Goal: Transaction & Acquisition: Book appointment/travel/reservation

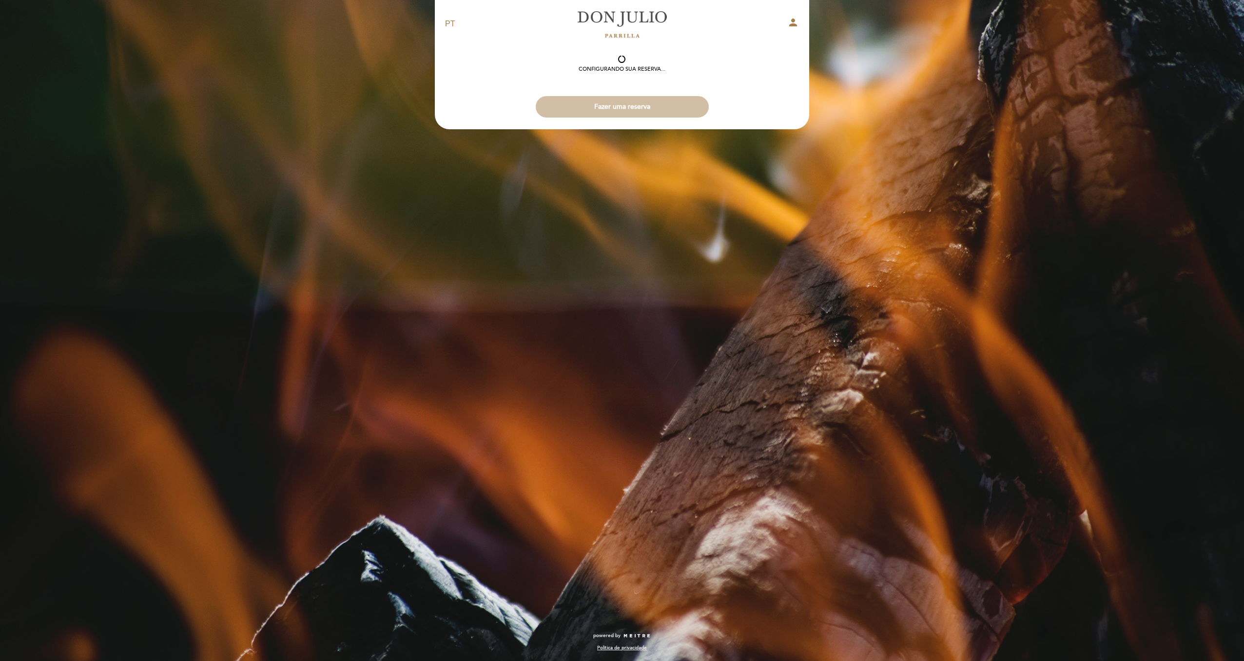
select select "pt"
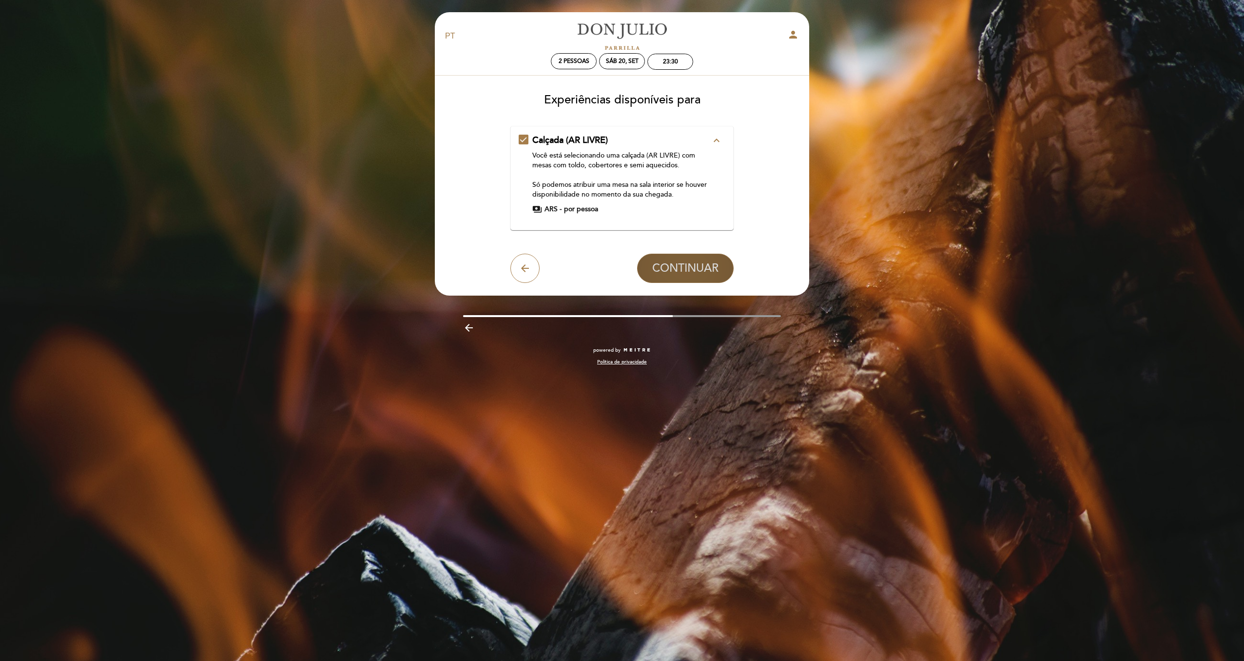
click at [678, 267] on span "CONTINUAR" at bounding box center [685, 268] width 66 height 14
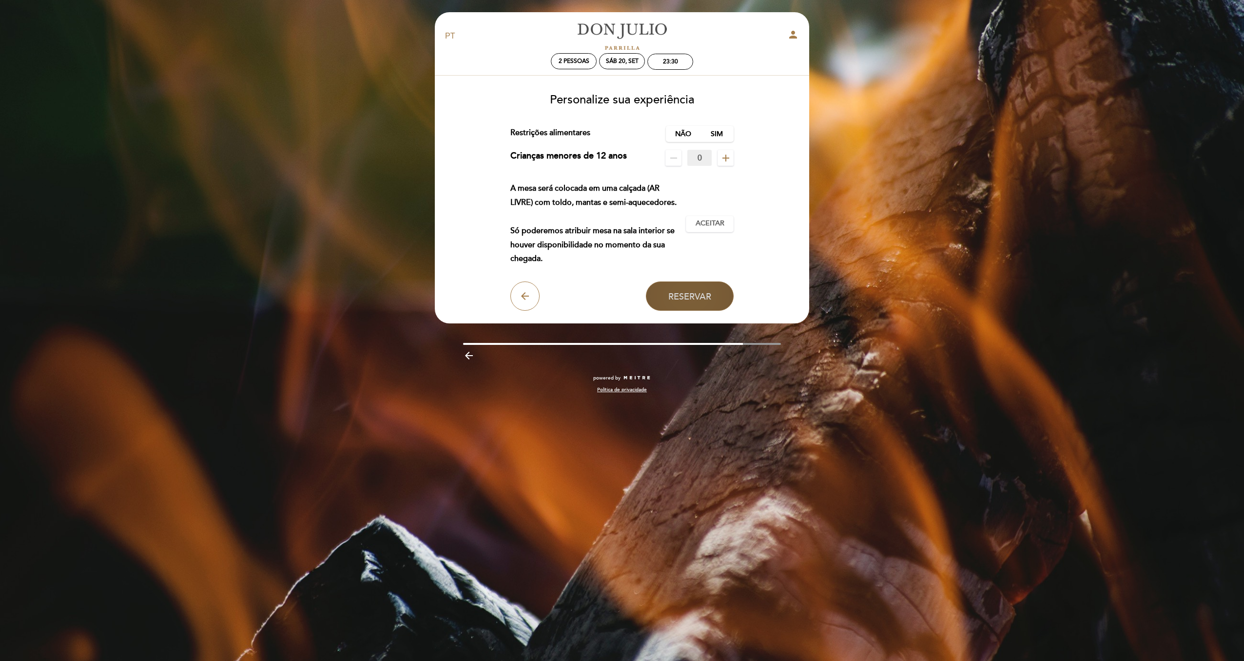
click at [700, 293] on span "Reservar" at bounding box center [690, 296] width 43 height 11
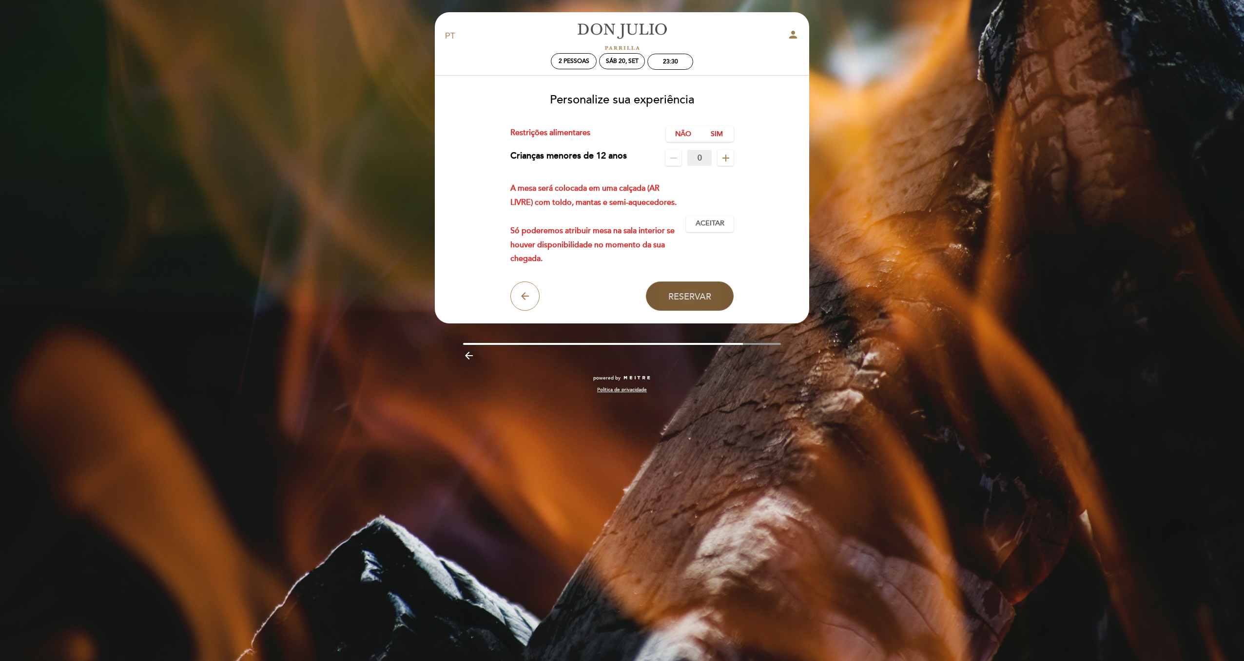
click at [700, 293] on span "Reservar" at bounding box center [690, 296] width 43 height 11
click at [711, 224] on span "Aceitar" at bounding box center [710, 223] width 29 height 10
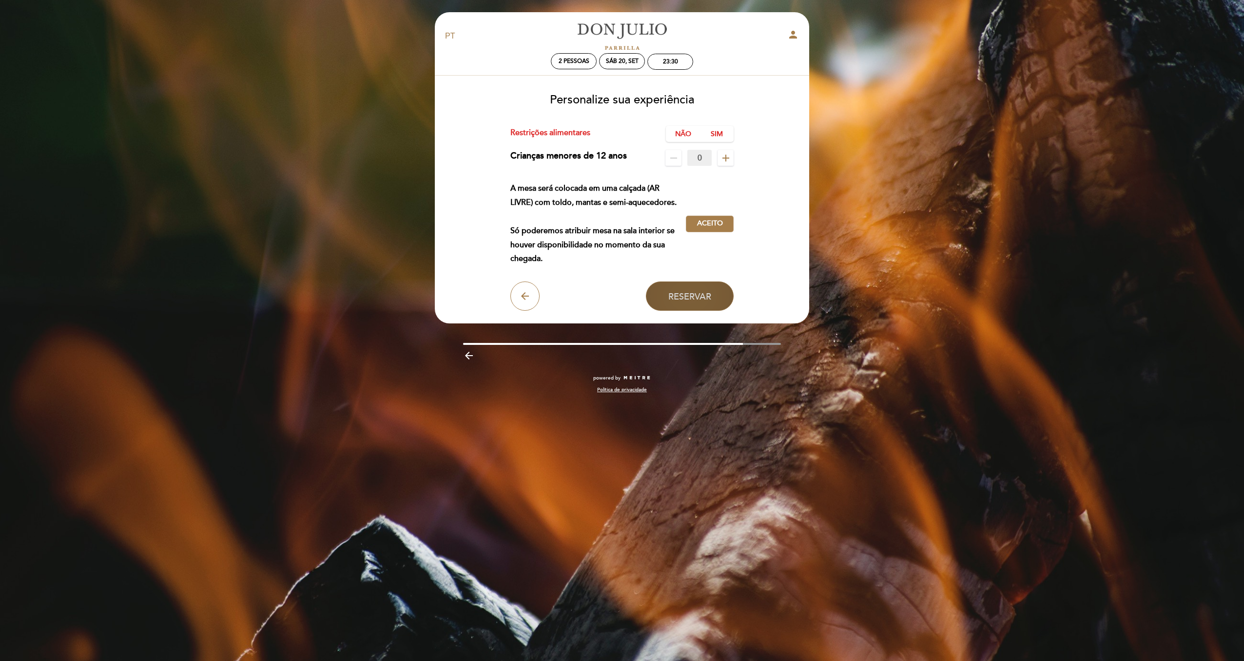
click at [695, 301] on span "Reservar" at bounding box center [690, 296] width 43 height 11
click at [712, 295] on button "Reservar" at bounding box center [690, 295] width 88 height 29
click at [712, 226] on span "Aceito" at bounding box center [710, 223] width 26 height 10
click at [712, 226] on span "Aceitar" at bounding box center [710, 223] width 29 height 10
click at [695, 291] on span "Reservar" at bounding box center [690, 296] width 43 height 11
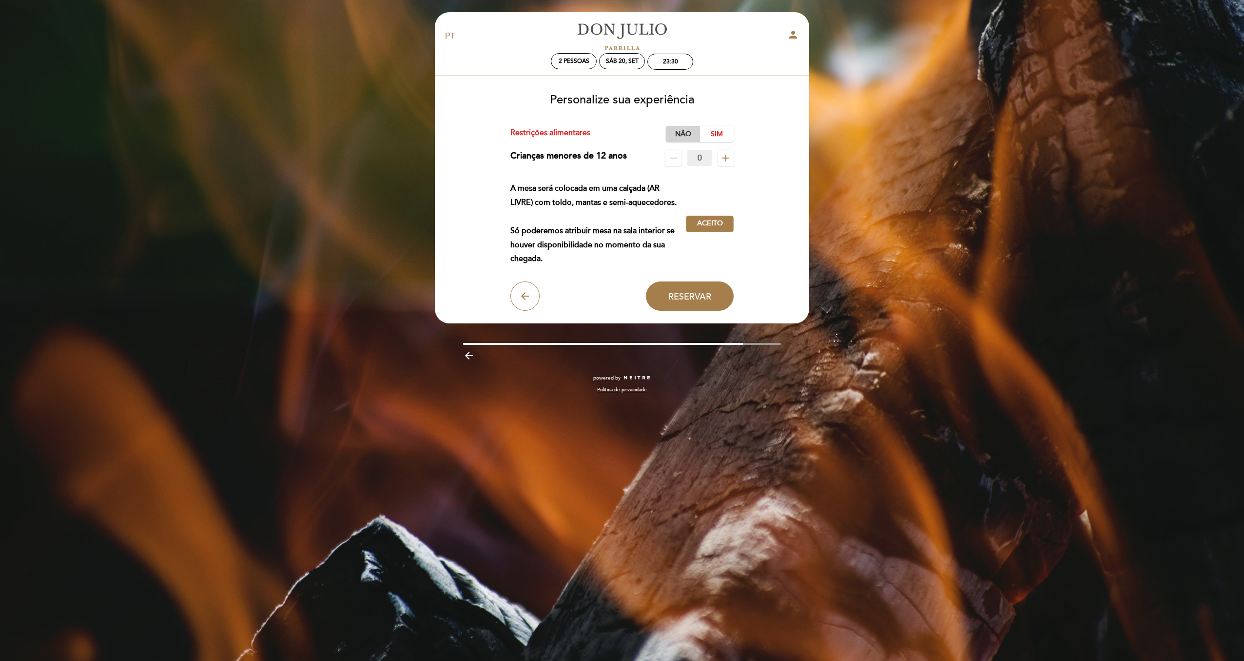
click at [686, 136] on label "Não" at bounding box center [683, 134] width 34 height 16
click at [708, 294] on span "Reservar" at bounding box center [690, 296] width 43 height 11
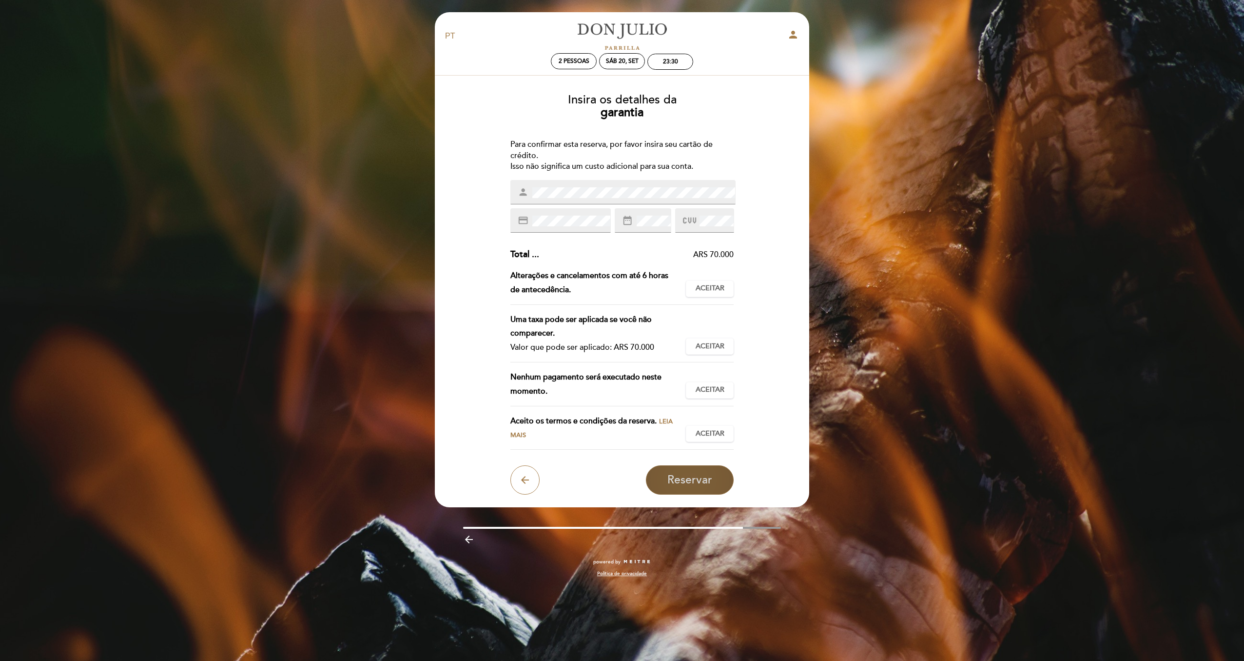
click at [682, 476] on span "Reservar" at bounding box center [690, 480] width 45 height 14
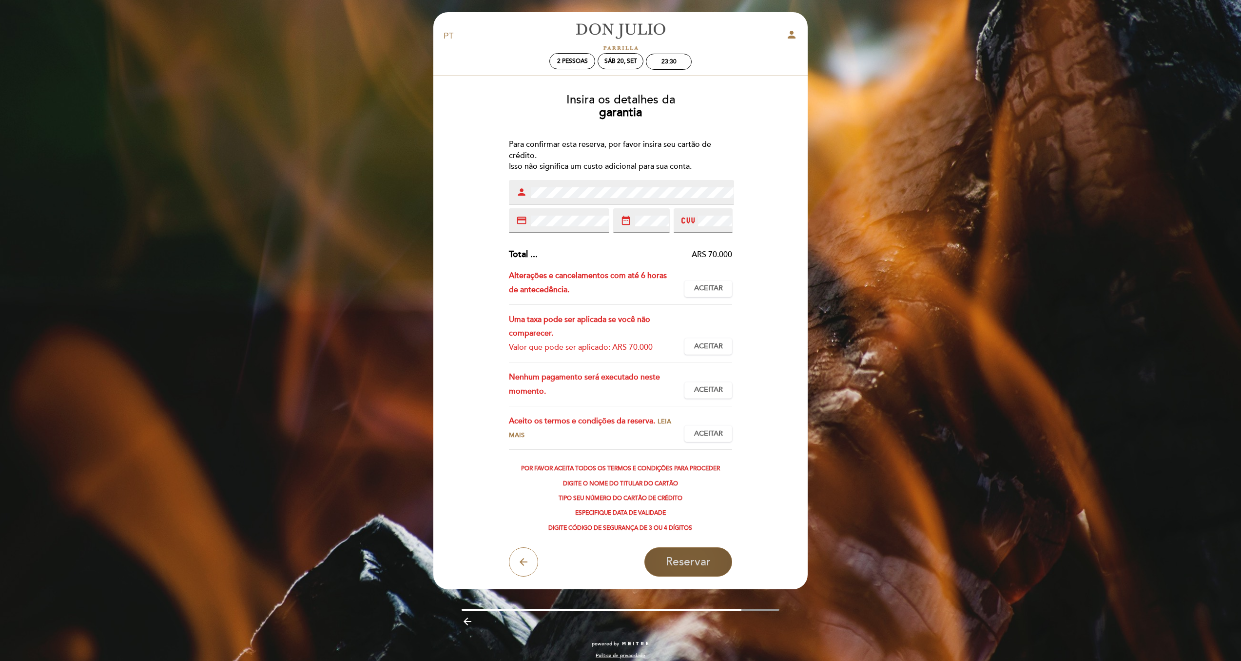
click at [683, 565] on span "Reservar" at bounding box center [688, 562] width 45 height 14
click at [533, 216] on span at bounding box center [569, 221] width 80 height 12
click at [522, 564] on icon "arrow_back" at bounding box center [524, 562] width 12 height 12
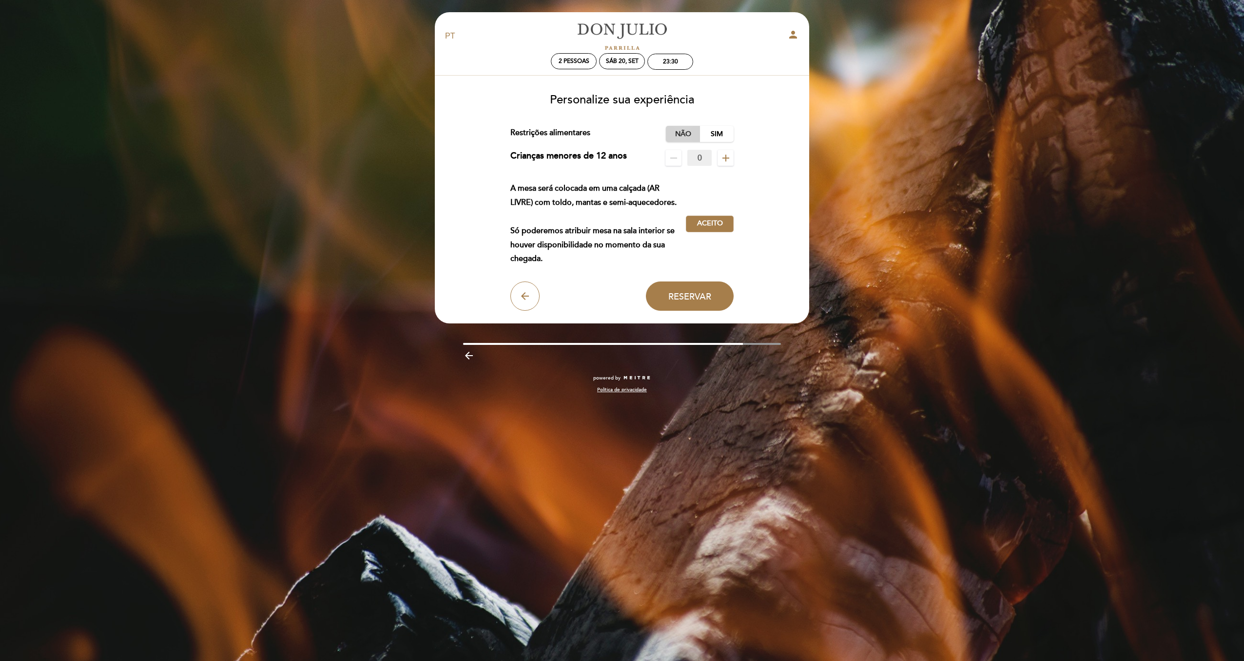
click at [684, 132] on label "Não" at bounding box center [683, 134] width 34 height 16
click at [701, 222] on span "Aceito" at bounding box center [710, 223] width 26 height 10
click at [707, 225] on span "Aceitar" at bounding box center [710, 223] width 29 height 10
click at [696, 295] on span "Reservar" at bounding box center [690, 296] width 43 height 11
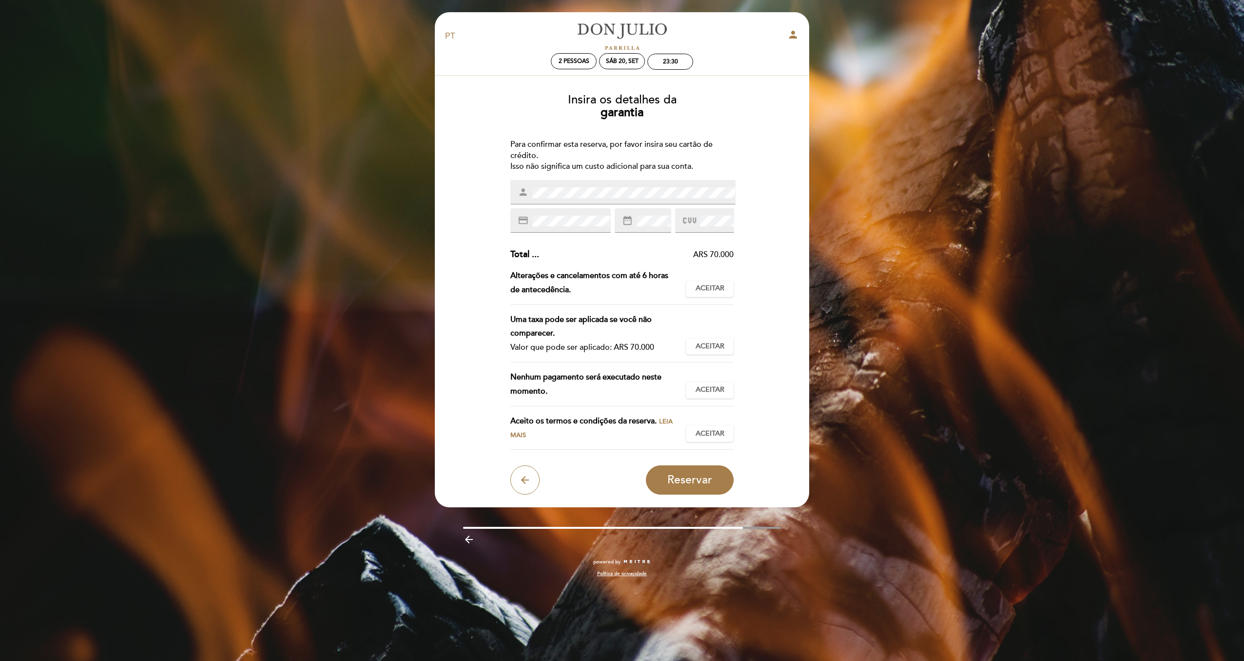
click at [703, 475] on span "Reservar" at bounding box center [690, 480] width 45 height 14
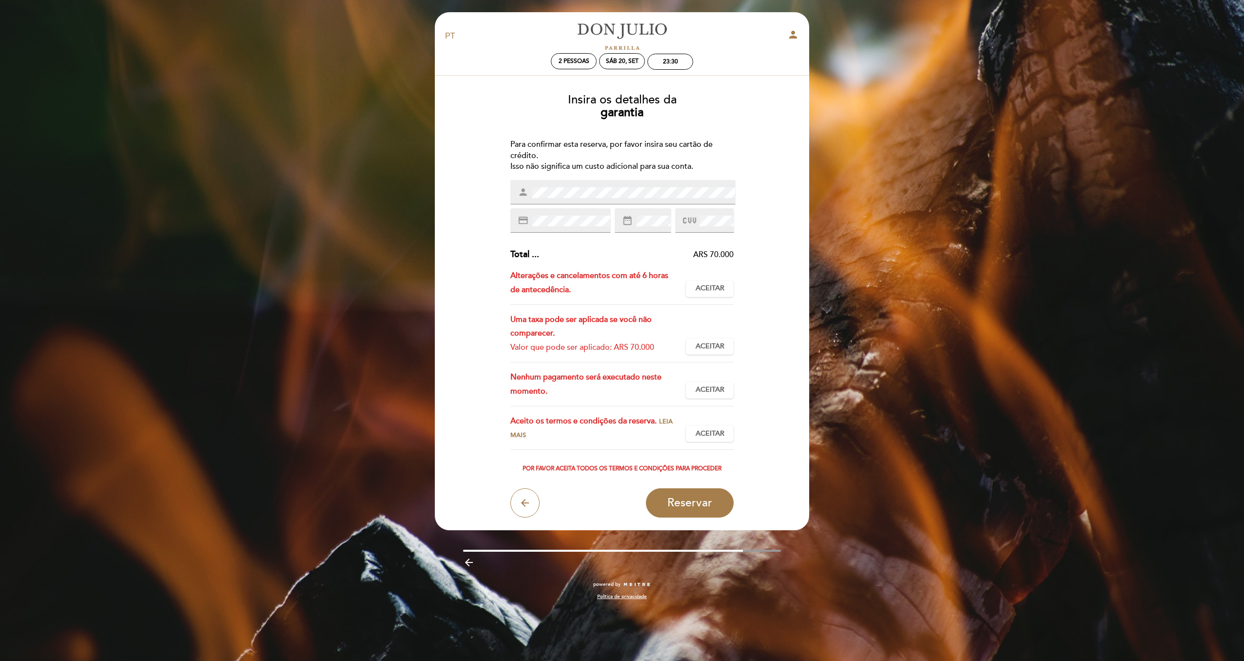
drag, startPoint x: 698, startPoint y: 501, endPoint x: 746, endPoint y: 263, distance: 243.2
click at [749, 329] on div "Insira os detalhes da [GEOGRAPHIC_DATA] Para confirmar esta reserva, por favor …" at bounding box center [622, 302] width 361 height 432
click at [705, 282] on button "Aceitar Aceito" at bounding box center [710, 288] width 48 height 17
click at [714, 346] on span "Aceitar" at bounding box center [710, 346] width 29 height 10
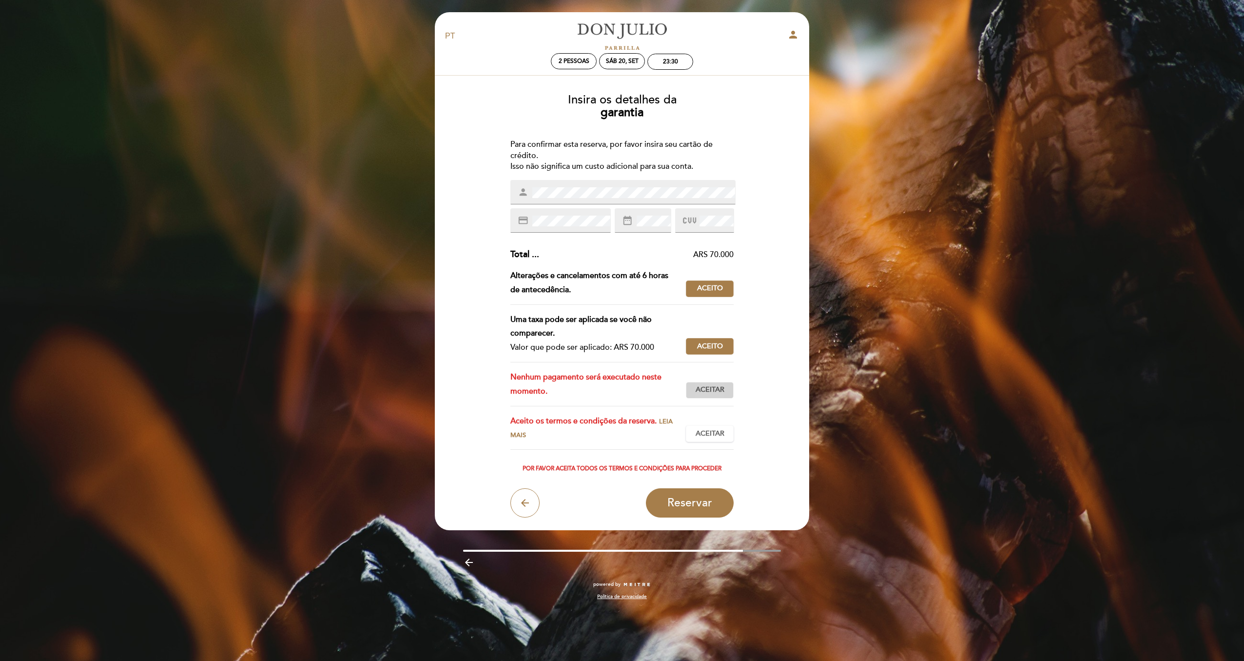
click at [712, 392] on span "Aceitar" at bounding box center [710, 390] width 29 height 10
click at [718, 430] on span "Aceitar" at bounding box center [710, 434] width 29 height 10
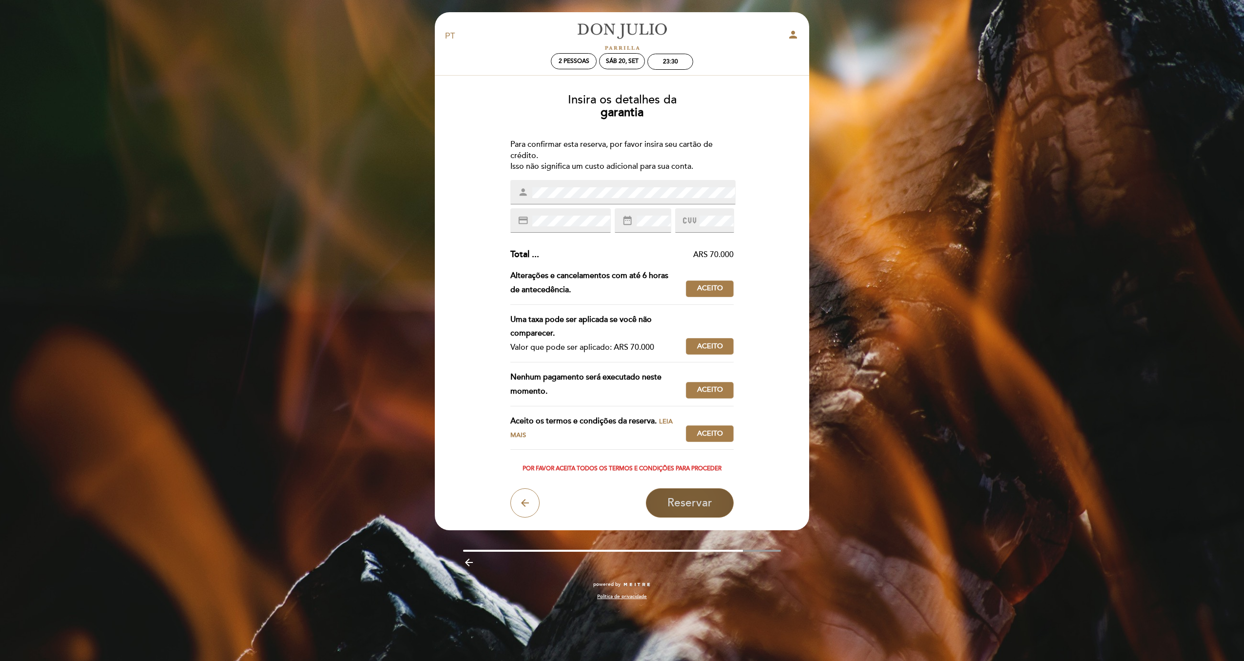
click at [704, 497] on span "Reservar" at bounding box center [690, 503] width 45 height 14
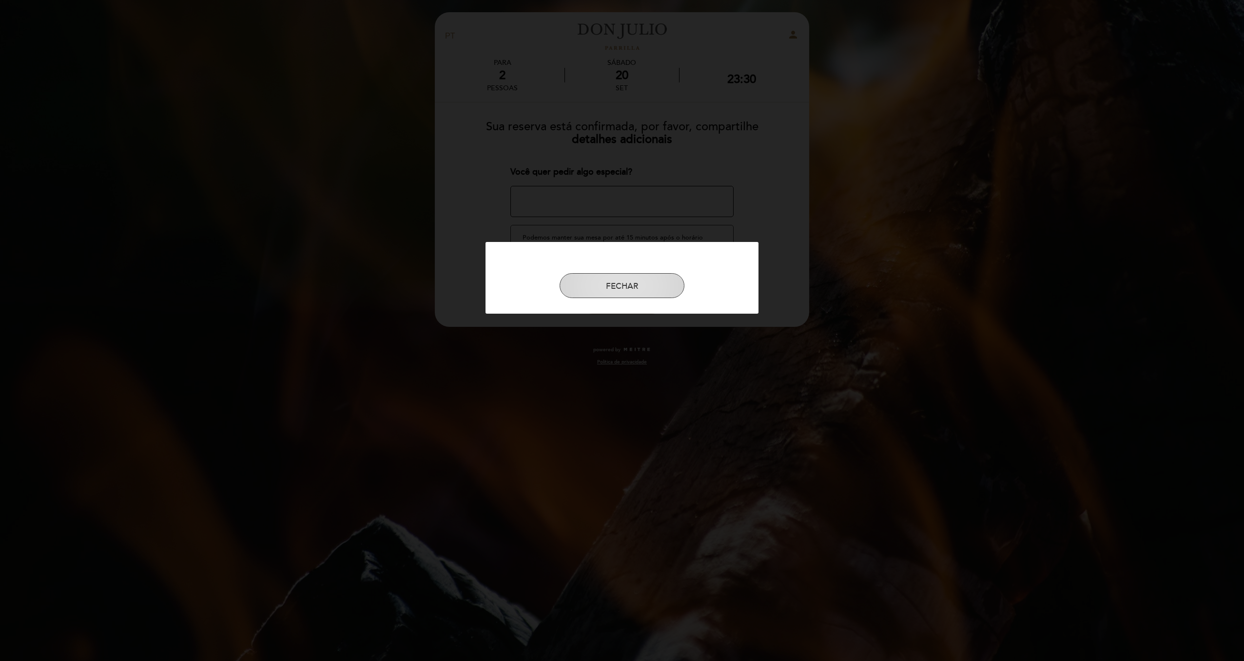
click at [632, 290] on button "FECHAR" at bounding box center [622, 285] width 125 height 25
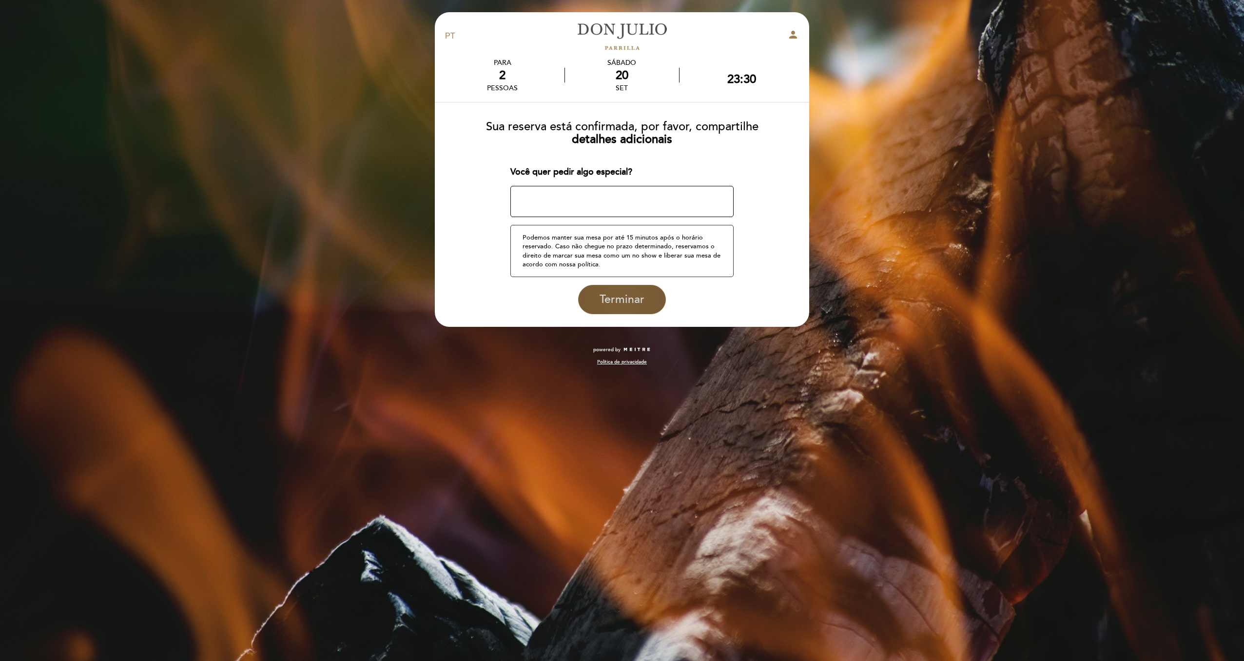
click at [630, 297] on span "Terminar" at bounding box center [622, 300] width 45 height 14
